Goal: Check status

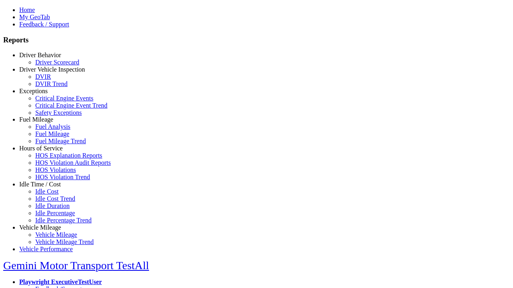
select select "**"
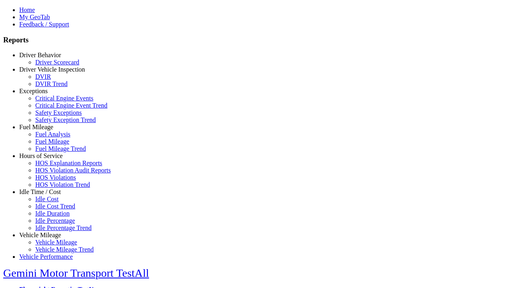
type input "**********"
